Goal: Navigation & Orientation: Understand site structure

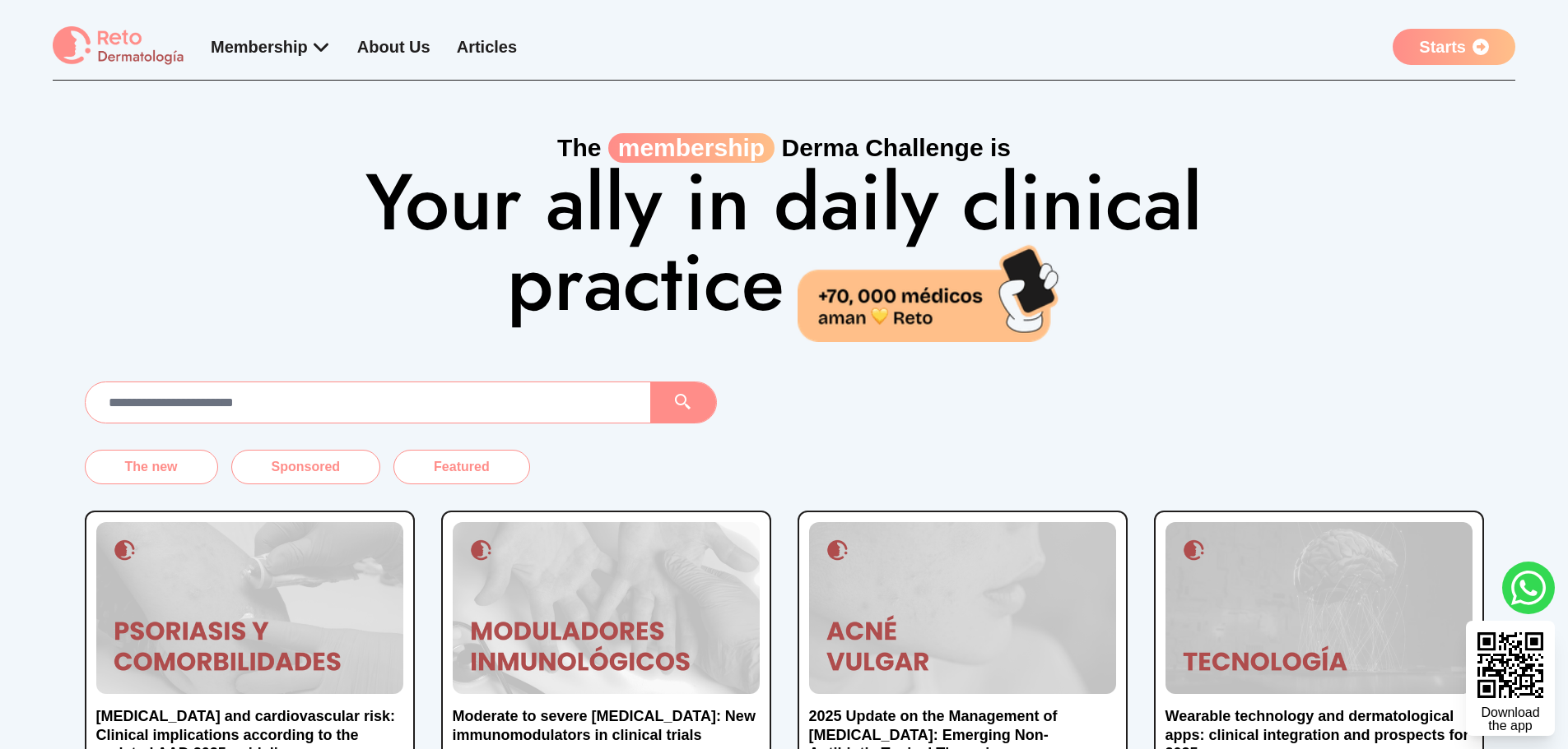
click at [1230, 181] on h1 "Your ally in daily clinical practice" at bounding box center [784, 252] width 1053 height 179
click at [414, 47] on font "About Us" at bounding box center [394, 47] width 73 height 18
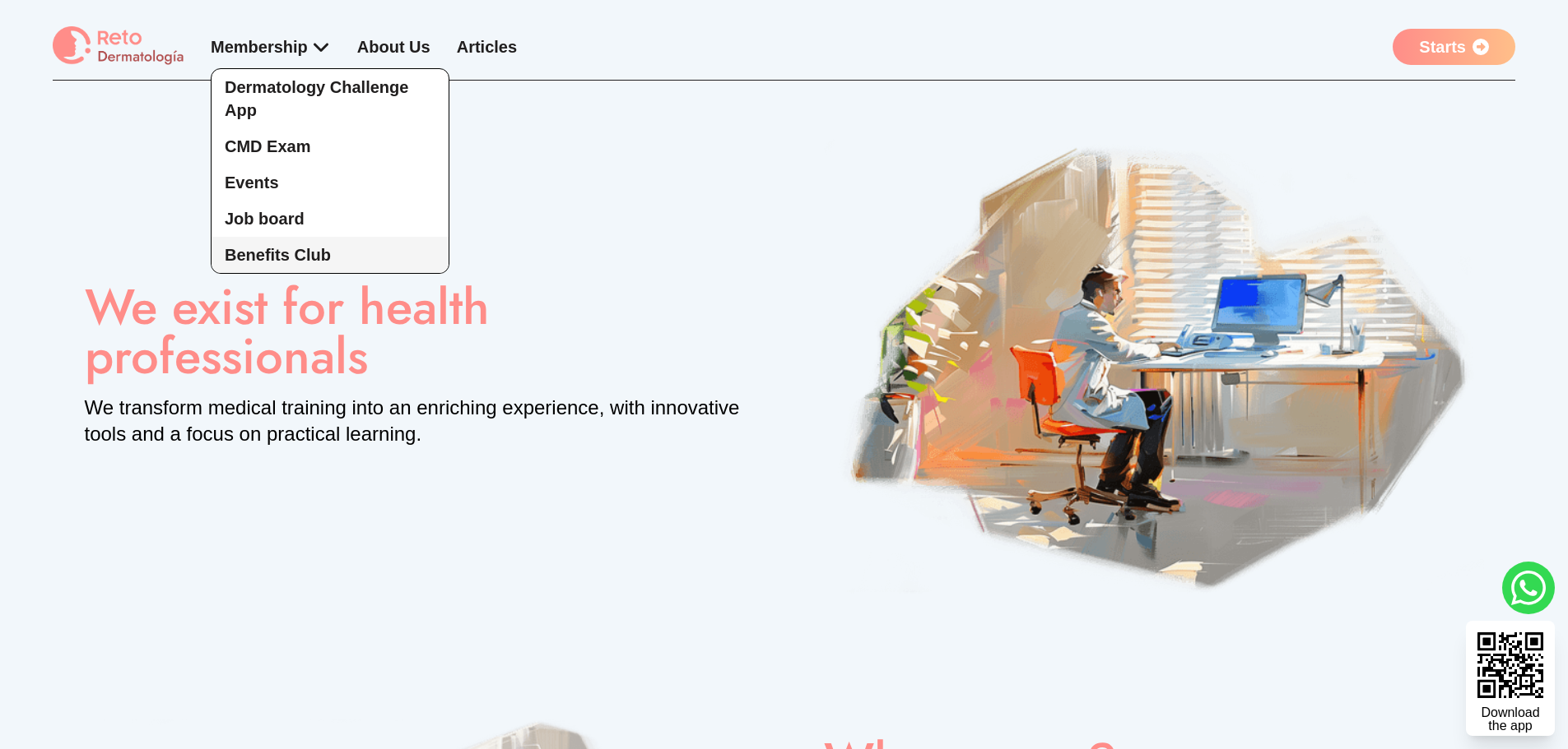
click at [308, 250] on font "Benefits Club" at bounding box center [277, 255] width 106 height 18
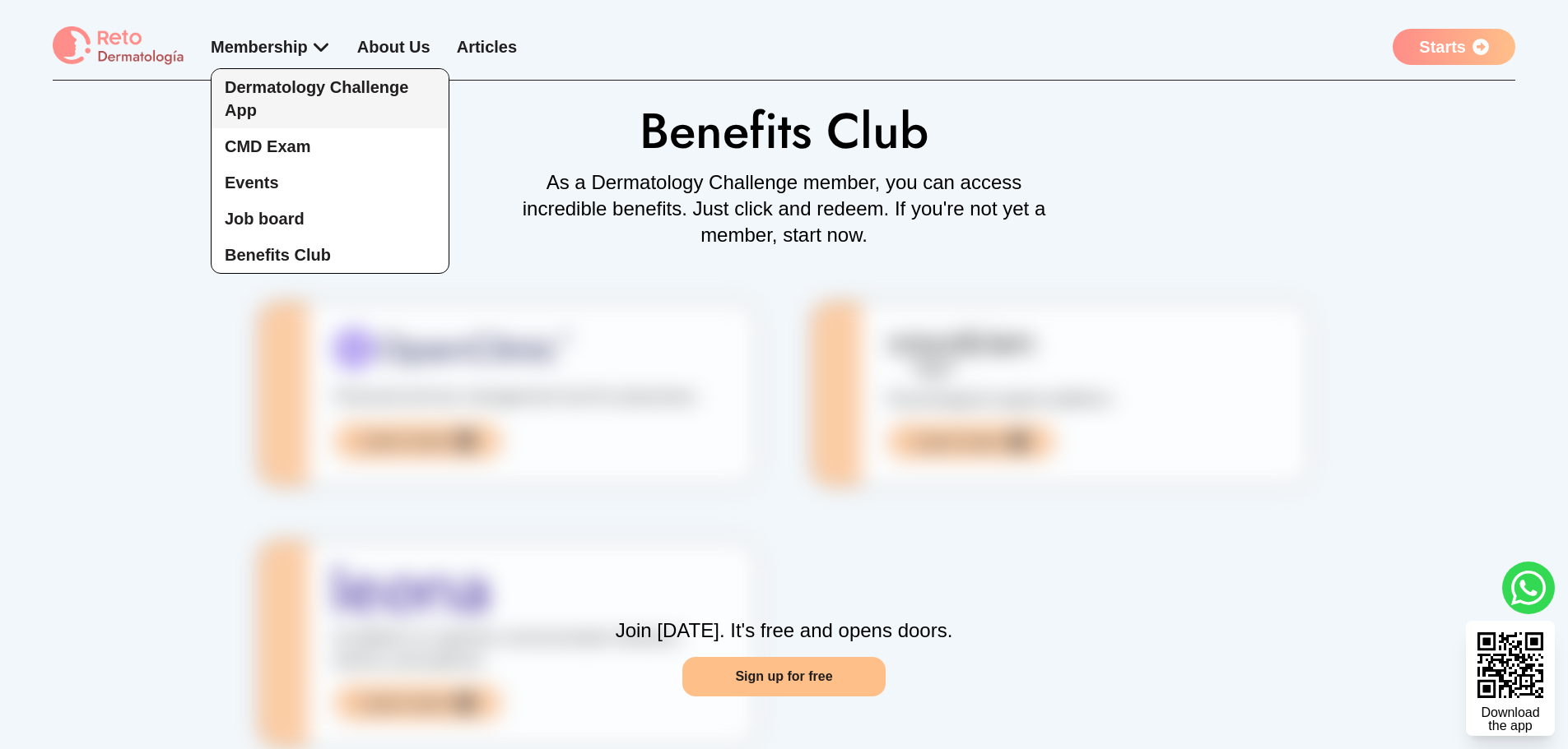
click at [303, 90] on font "Dermatology Challenge App" at bounding box center [316, 99] width 184 height 41
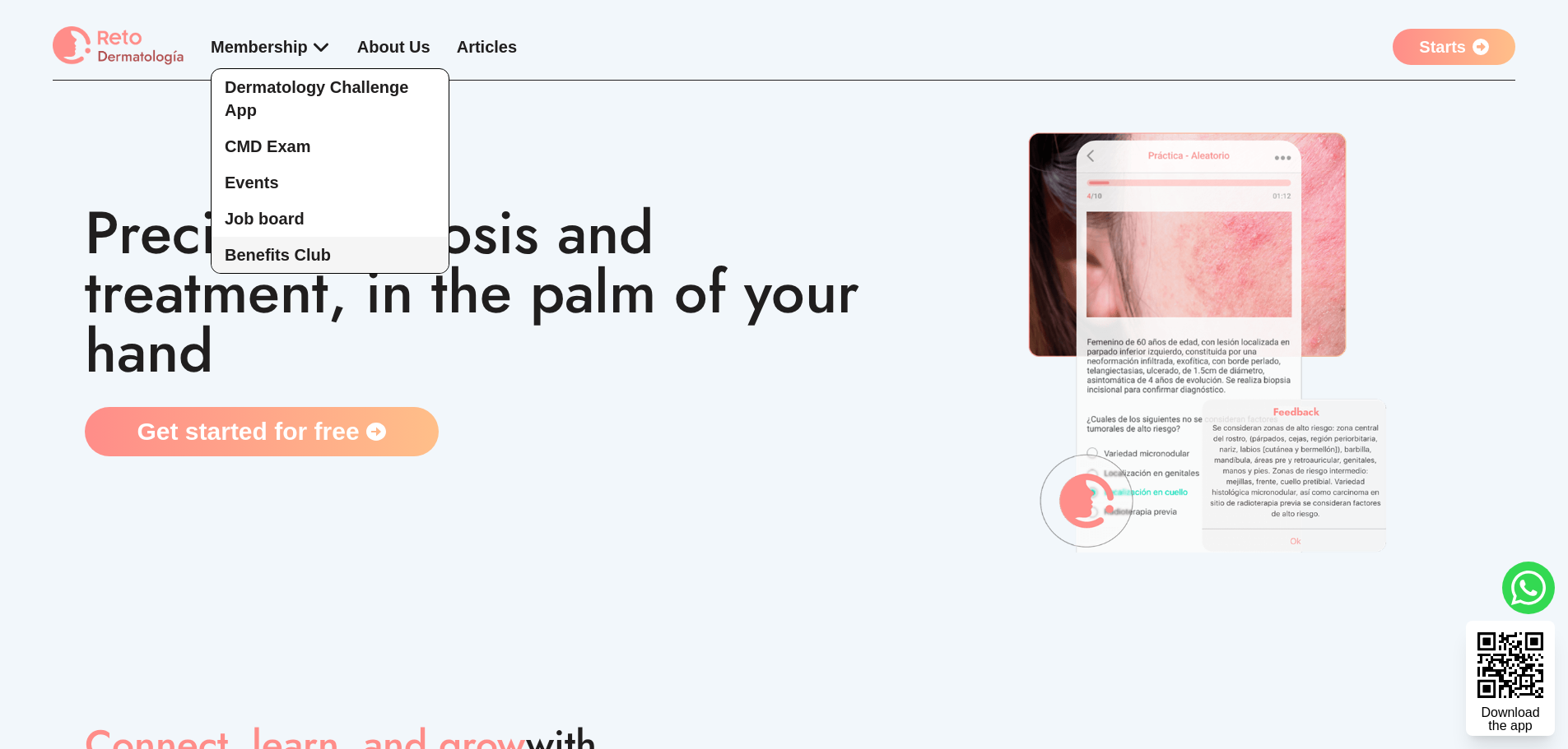
click at [293, 256] on font "Benefits Club" at bounding box center [277, 255] width 106 height 18
